Goal: Transaction & Acquisition: Obtain resource

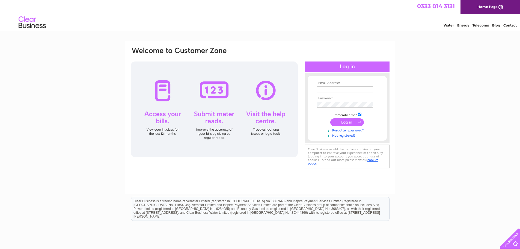
type input "info@dnaflooring.co.uk"
click at [337, 121] on input "submit" at bounding box center [348, 122] width 34 height 8
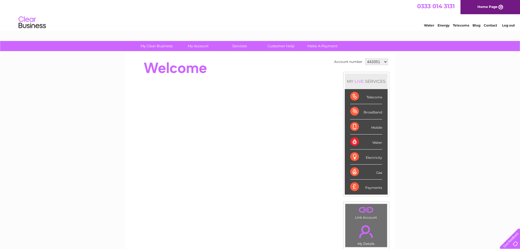
click at [378, 62] on select "443351 1025506 1147338" at bounding box center [377, 61] width 23 height 7
click at [366, 58] on select "443351 1025506 1147338" at bounding box center [377, 61] width 23 height 7
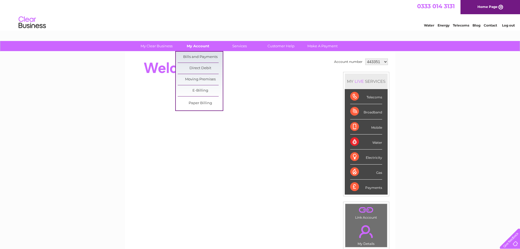
click at [206, 44] on link "My Account" at bounding box center [198, 46] width 45 height 10
click at [204, 56] on link "Bills and Payments" at bounding box center [200, 57] width 45 height 11
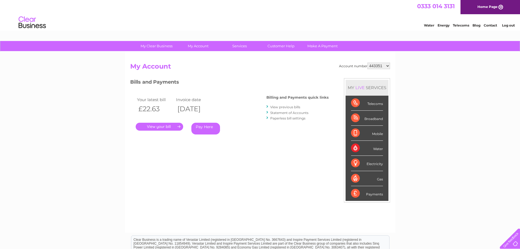
drag, startPoint x: 350, startPoint y: 139, endPoint x: 381, endPoint y: 176, distance: 48.5
click at [381, 176] on ul "Telecoms Broadband Mobile Water Electricity Gas Payments" at bounding box center [367, 148] width 43 height 105
click at [403, 176] on div "My Clear Business Login Details My Details My Preferences Link Account My Accou…" at bounding box center [260, 183] width 520 height 285
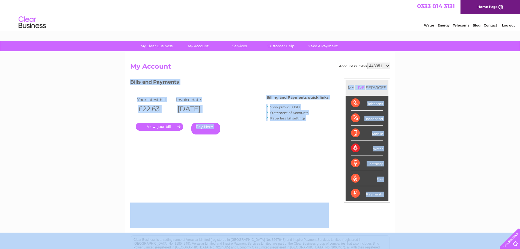
drag, startPoint x: 344, startPoint y: 305, endPoint x: 417, endPoint y: 236, distance: 100.1
click at [329, 202] on div "Account number 443351 1025506 1147338 My Account MY LIVE SERVICES Telecoms Broa…" at bounding box center [260, 145] width 260 height 164
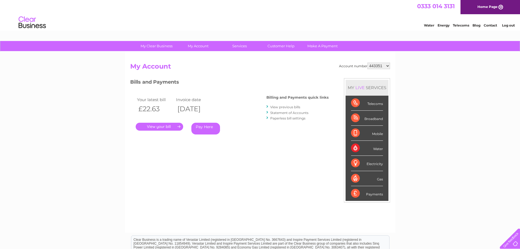
click at [386, 67] on select "443351 1025506 1147338" at bounding box center [379, 66] width 23 height 7
select select "1147338"
click at [368, 63] on select "443351 1025506 1147338" at bounding box center [379, 66] width 23 height 7
click at [380, 67] on select "443351 1025506 1147338" at bounding box center [379, 66] width 23 height 7
click at [368, 63] on select "443351 1025506 1147338" at bounding box center [379, 66] width 23 height 7
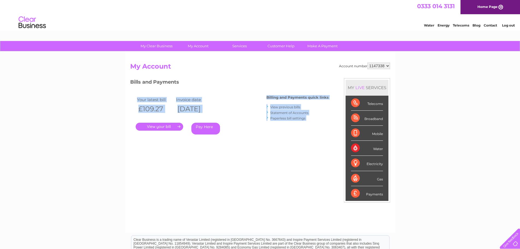
drag, startPoint x: 302, startPoint y: 87, endPoint x: 326, endPoint y: 126, distance: 46.4
click at [326, 127] on div "Bills and Payments Billing and Payments quick links View previous bills Stateme…" at bounding box center [229, 110] width 199 height 64
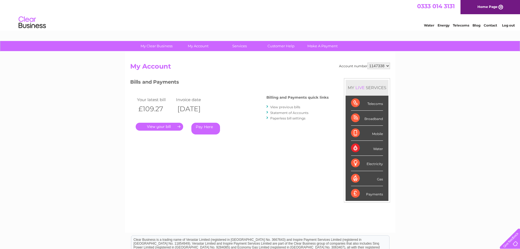
click at [333, 96] on div "Account number 443351 1025506 1147338 My Account MY LIVE SERVICES Telecoms Broa…" at bounding box center [260, 145] width 260 height 164
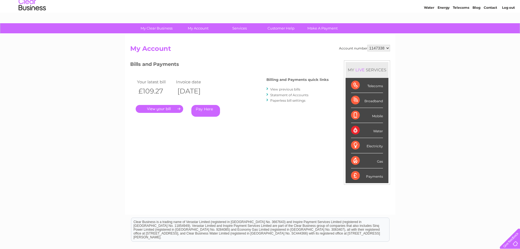
scroll to position [27, 0]
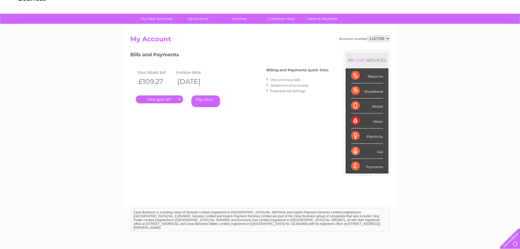
click at [384, 37] on select "443351 1025506 1147338" at bounding box center [379, 38] width 23 height 7
select select "1025506"
click at [368, 35] on select "443351 1025506 1147338" at bounding box center [379, 38] width 23 height 7
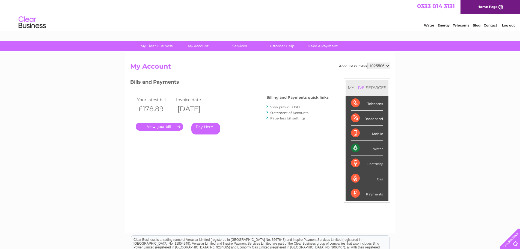
click at [163, 128] on link "." at bounding box center [160, 127] width 48 height 8
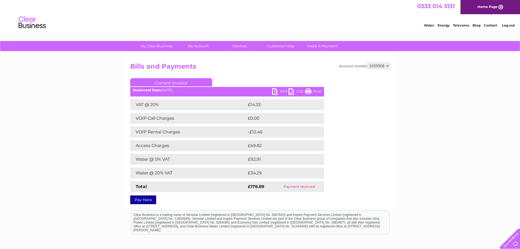
click at [380, 61] on div "Account number 443351 1025506 1147338 Bills and Payments Current Invoice PDF CS…" at bounding box center [260, 130] width 270 height 156
click at [390, 64] on select "443351 1025506 1147338" at bounding box center [379, 66] width 23 height 7
click at [283, 89] on link "PDF" at bounding box center [280, 92] width 16 height 8
click at [280, 92] on link "PDF" at bounding box center [280, 92] width 16 height 8
click at [384, 65] on select "443351 1025506 1147338" at bounding box center [379, 66] width 23 height 7
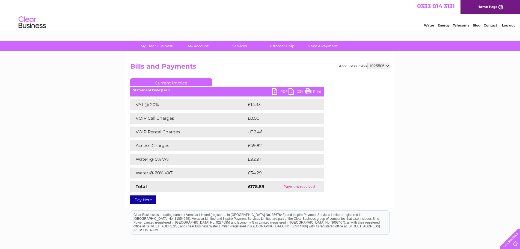
select select "1147338"
click at [368, 63] on select "443351 1025506 1147338" at bounding box center [379, 66] width 23 height 7
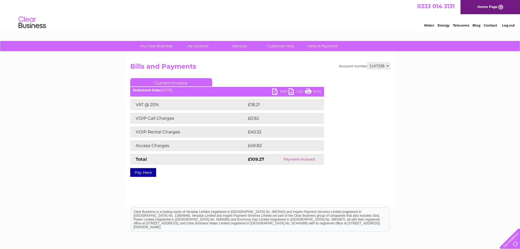
click at [280, 90] on link "PDF" at bounding box center [280, 92] width 16 height 8
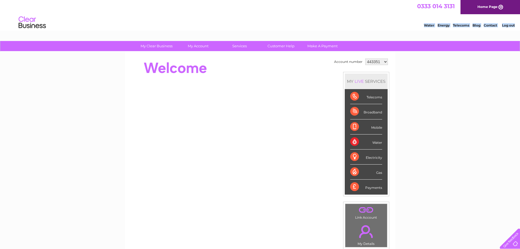
drag, startPoint x: 0, startPoint y: 0, endPoint x: 195, endPoint y: 140, distance: 239.8
click at [195, 32] on html "0333 014 3131 Home Page Water Energy Telecoms Blog Contact Log out" at bounding box center [260, 16] width 520 height 32
click at [98, 89] on div "My Clear Business Login Details My Details My Preferences Link Account My Accou…" at bounding box center [260, 194] width 520 height 307
